Goal: Check status: Check status

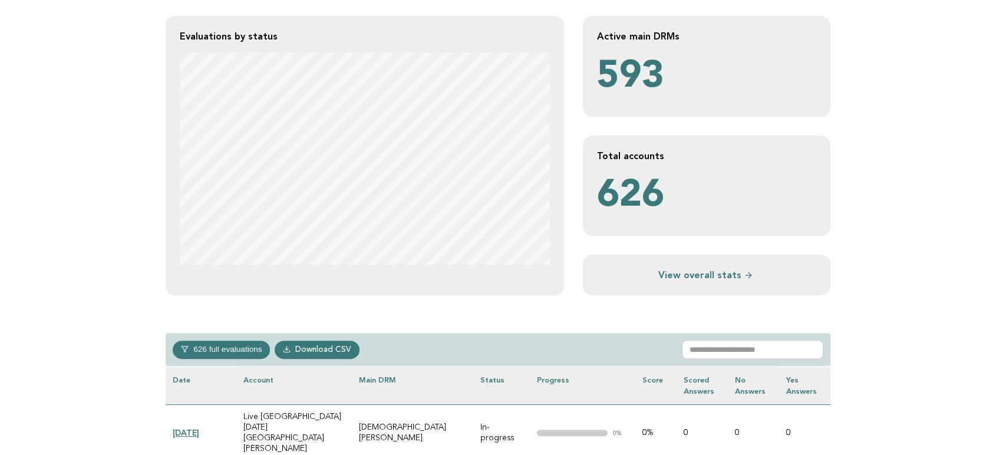
scroll to position [327, 0]
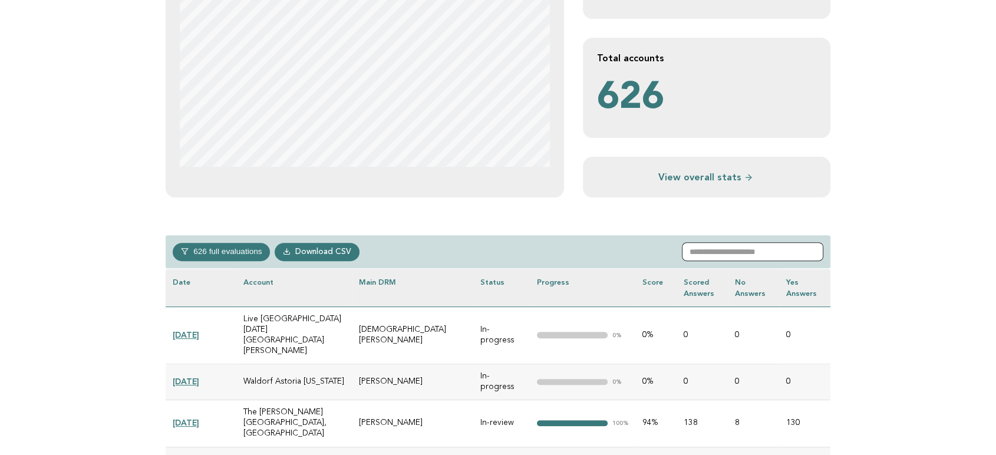
click at [779, 253] on input "text" at bounding box center [752, 251] width 141 height 19
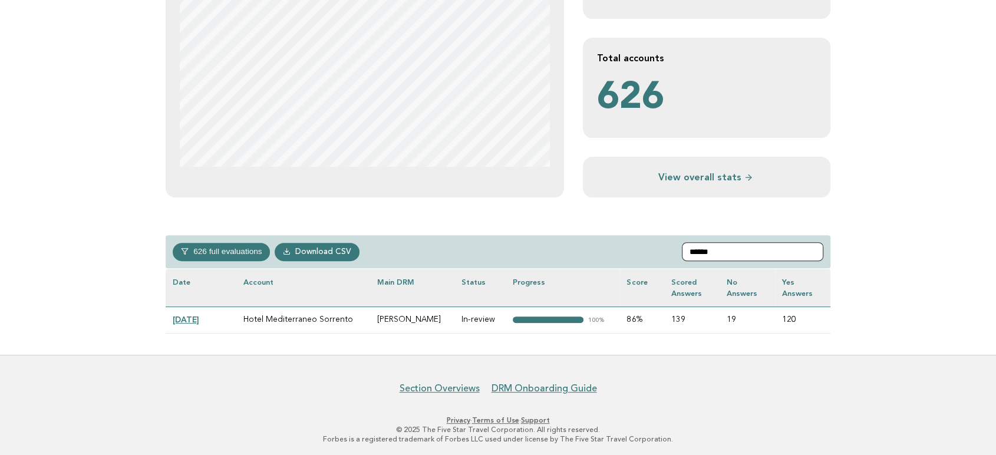
type input "******"
click at [190, 319] on link "[DATE]" at bounding box center [186, 319] width 27 height 9
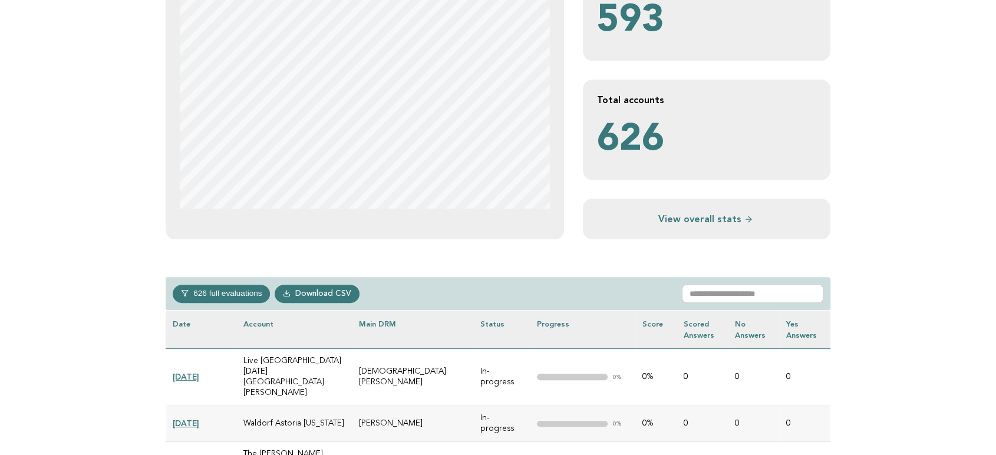
scroll to position [327, 0]
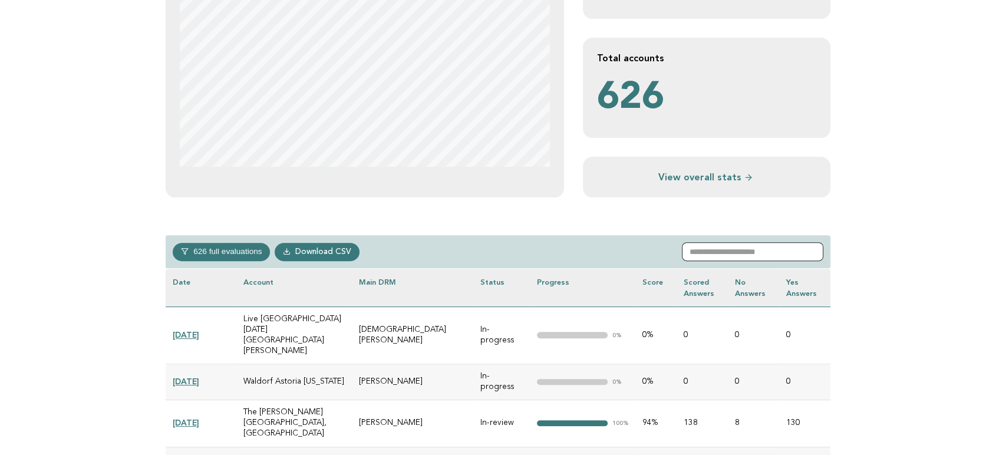
click at [719, 258] on input "text" at bounding box center [752, 251] width 141 height 19
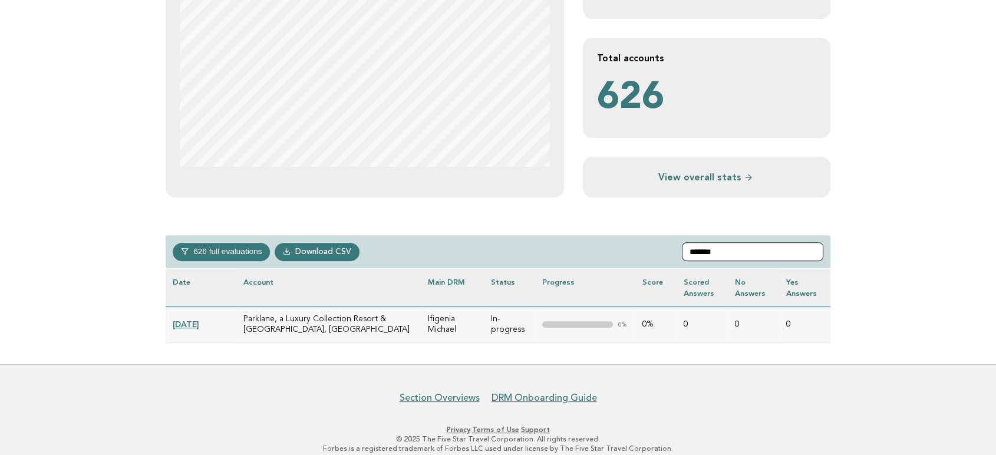
type input "*******"
click at [192, 324] on link "[DATE]" at bounding box center [186, 323] width 27 height 9
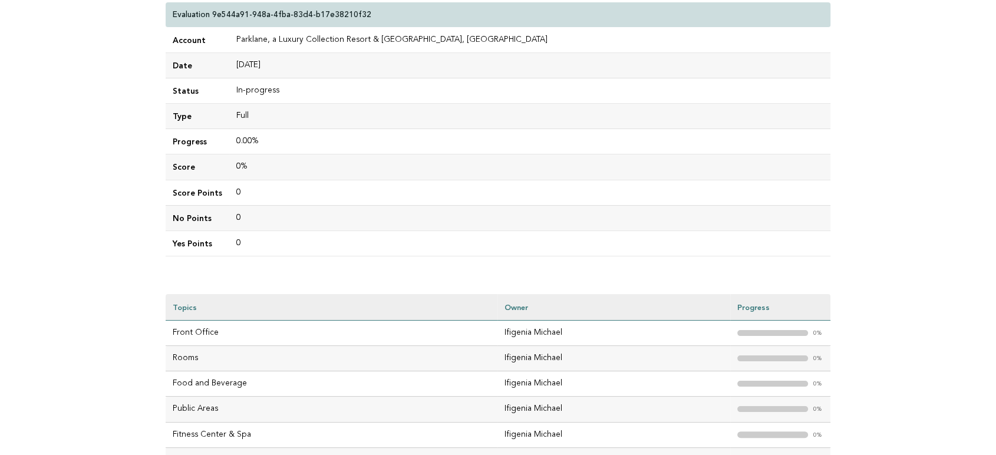
scroll to position [196, 0]
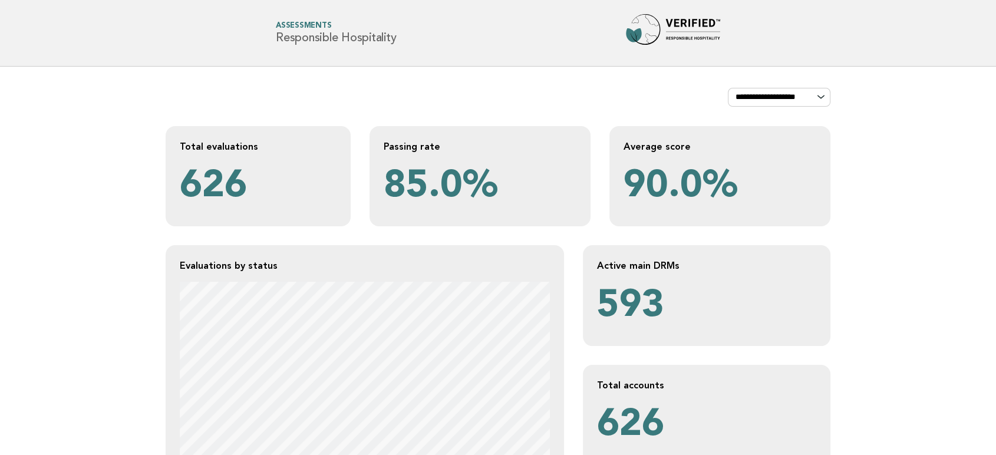
drag, startPoint x: 402, startPoint y: 34, endPoint x: 262, endPoint y: 34, distance: 139.7
click at [262, 34] on div "Forbes Travel Guide Assessments Responsible Hospitality" at bounding box center [497, 33] width 477 height 38
copy h1 "Responsible Hospitality"
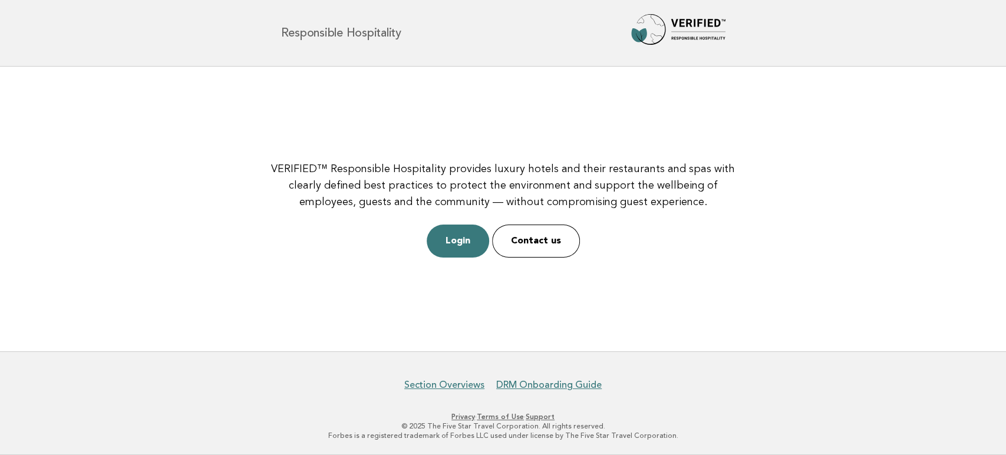
drag, startPoint x: 475, startPoint y: 239, endPoint x: 601, endPoint y: 278, distance: 131.3
click at [475, 239] on link "Login" at bounding box center [458, 241] width 62 height 33
